Goal: Information Seeking & Learning: Learn about a topic

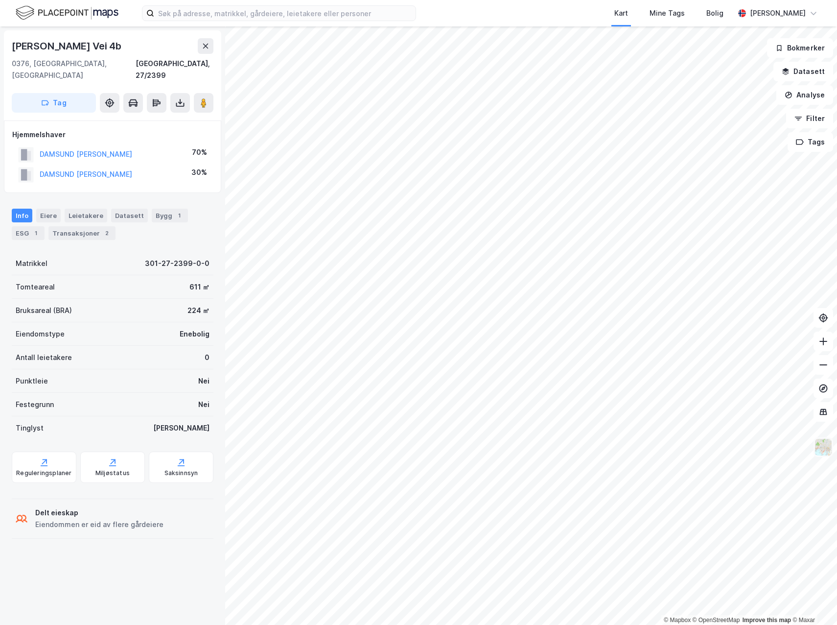
click at [821, 452] on img at bounding box center [823, 447] width 19 height 19
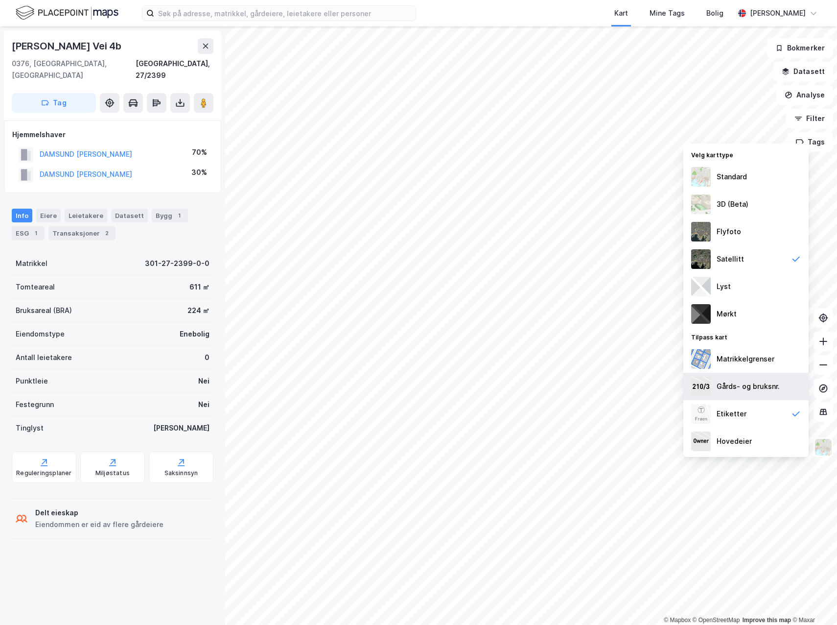
click at [757, 386] on div "Gårds- og bruksnr." at bounding box center [748, 386] width 63 height 12
click at [744, 359] on div "Matrikkelgrenser" at bounding box center [746, 359] width 58 height 12
click at [745, 359] on div "Matrikkelgrenser" at bounding box center [746, 359] width 58 height 12
click at [701, 201] on img at bounding box center [701, 204] width 20 height 20
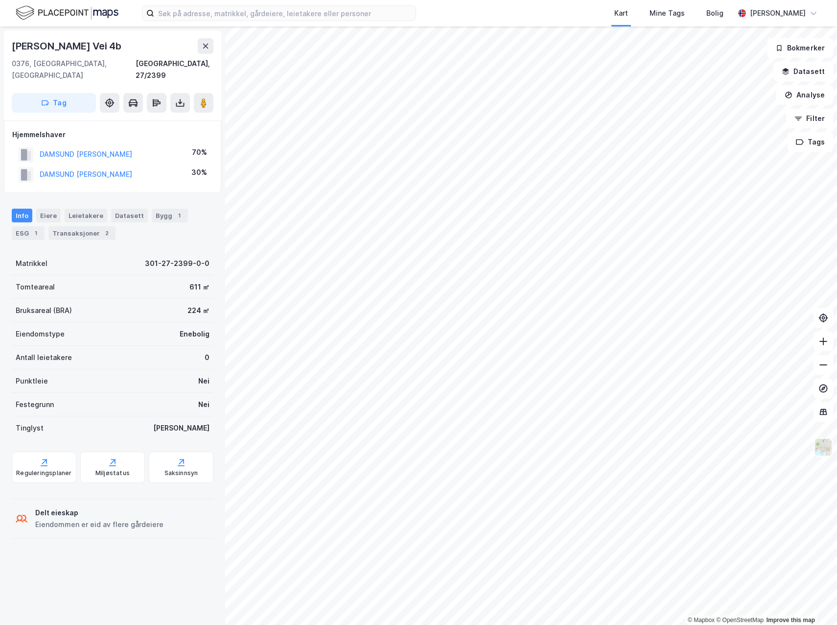
click at [826, 446] on img at bounding box center [823, 447] width 19 height 19
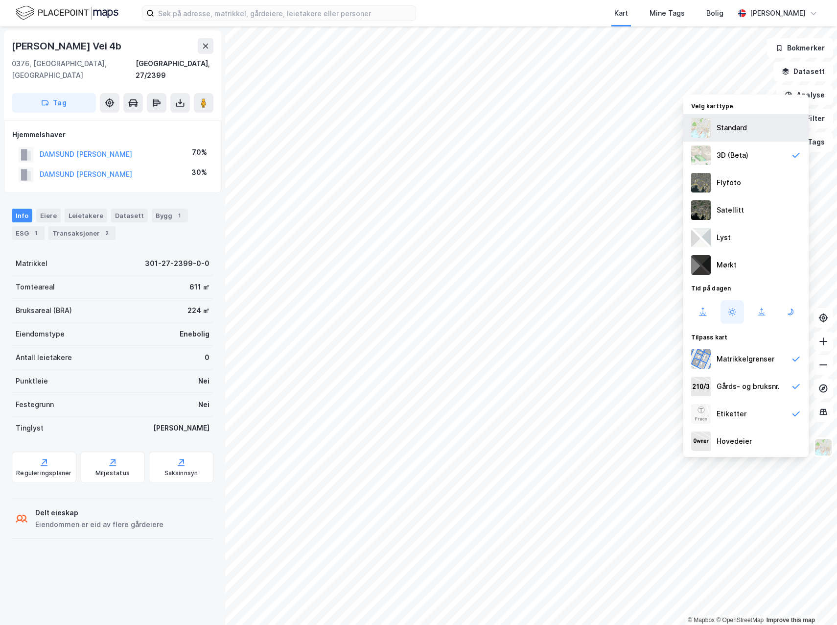
click at [723, 127] on div "Standard" at bounding box center [732, 128] width 30 height 12
